Goal: Check status: Check status

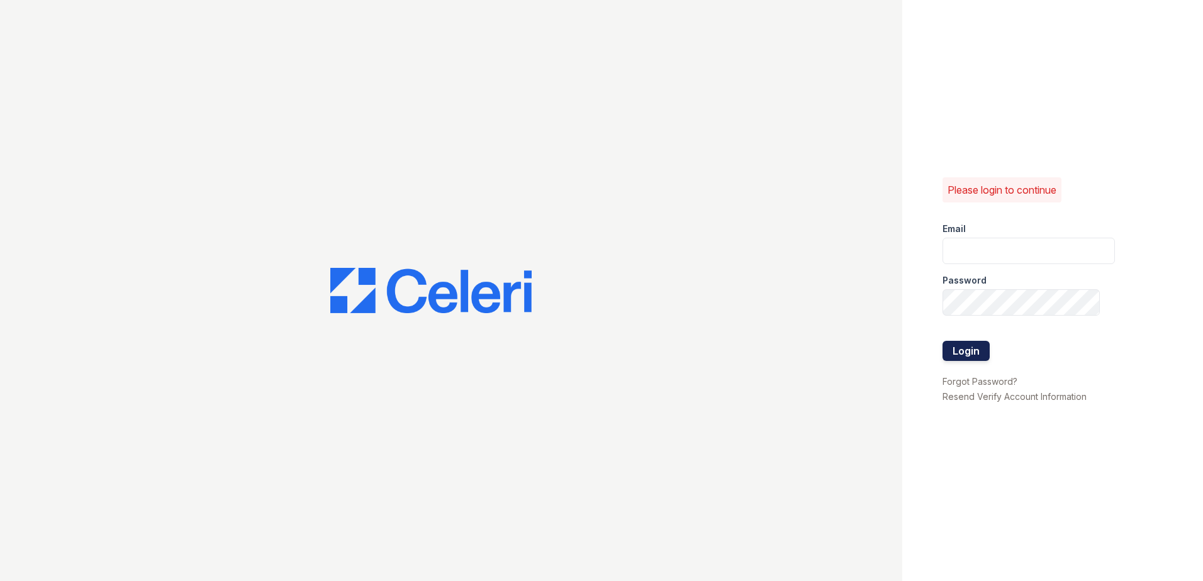
type input "[PERSON_NAME][EMAIL_ADDRESS][PERSON_NAME][DOMAIN_NAME]"
click at [971, 347] on button "Login" at bounding box center [966, 351] width 47 height 20
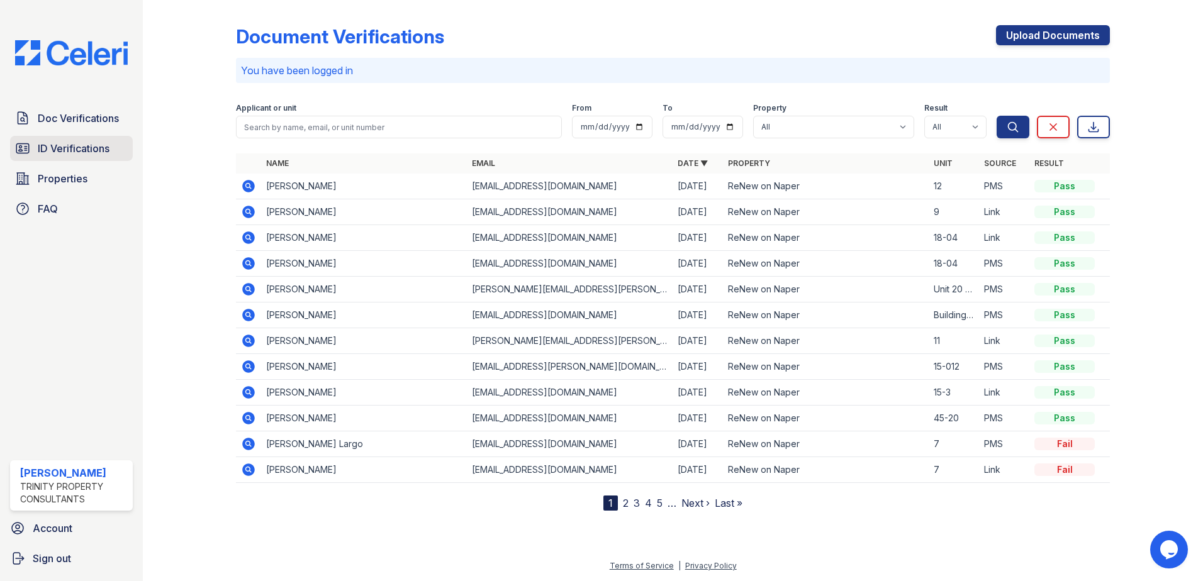
click at [113, 140] on link "ID Verifications" at bounding box center [71, 148] width 123 height 25
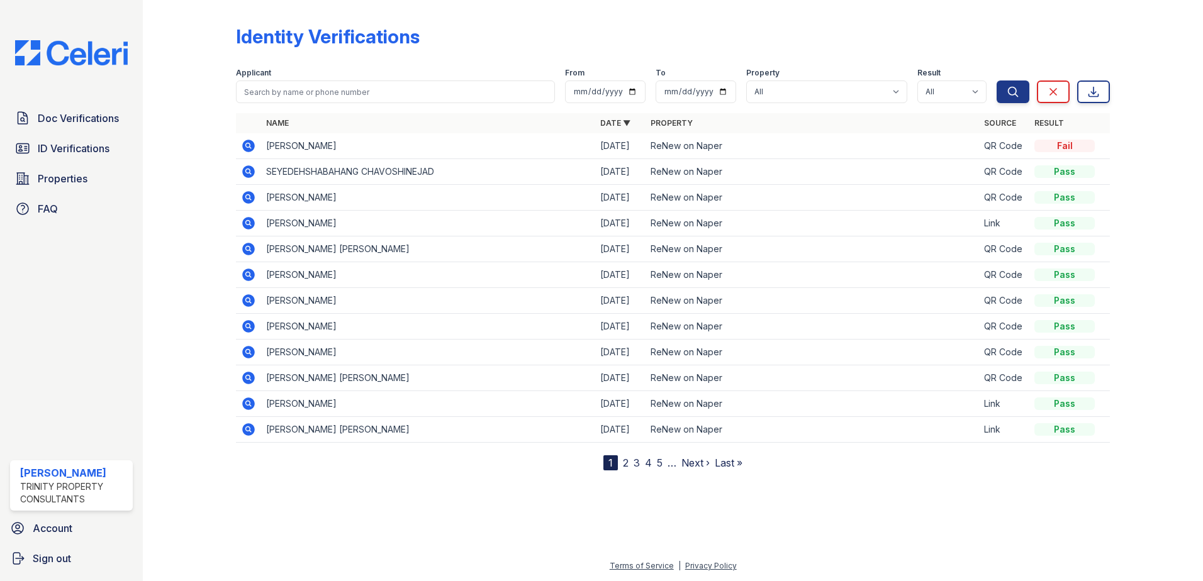
click at [250, 146] on icon at bounding box center [248, 145] width 15 height 15
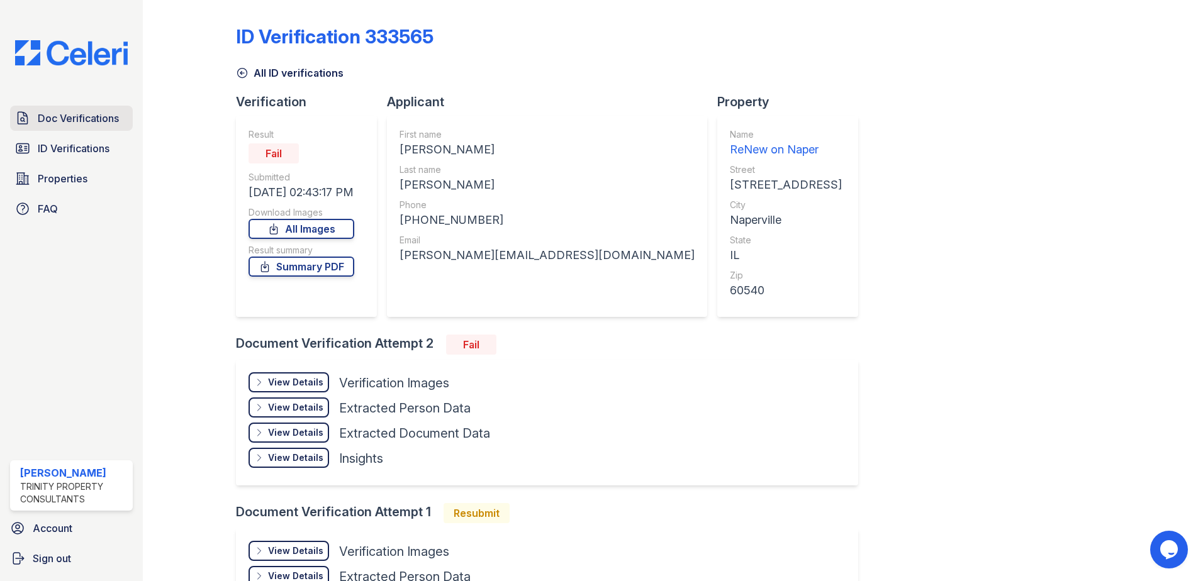
click at [59, 118] on span "Doc Verifications" at bounding box center [78, 118] width 81 height 15
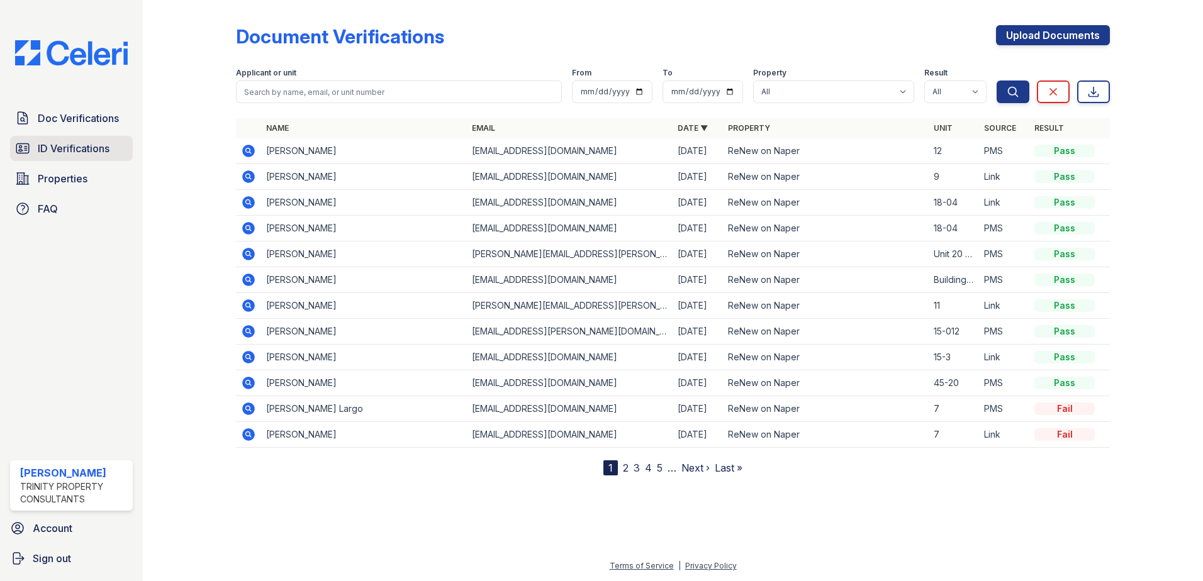
click at [111, 147] on link "ID Verifications" at bounding box center [71, 148] width 123 height 25
